Goal: Feedback & Contribution: Submit feedback/report problem

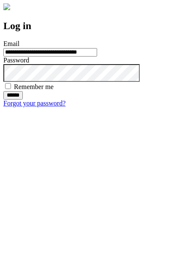
type input "**********"
click at [23, 100] on input "******" at bounding box center [12, 95] width 19 height 8
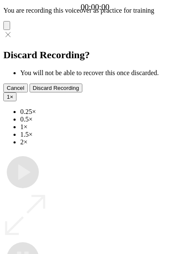
type input "**********"
